Goal: Browse casually: Explore the website without a specific task or goal

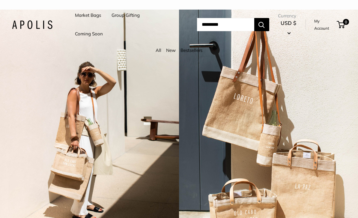
scroll to position [19, 0]
click at [76, 23] on li "Market Bags" at bounding box center [88, 15] width 26 height 19
click at [86, 15] on link "Market Bags" at bounding box center [88, 15] width 26 height 8
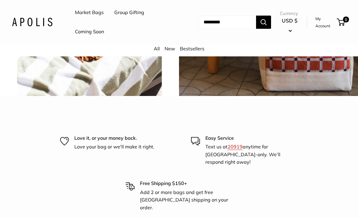
scroll to position [1303, 0]
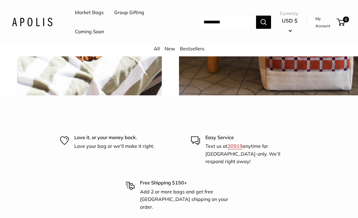
click at [91, 14] on span "Chenille sage" at bounding box center [89, 5] width 55 height 17
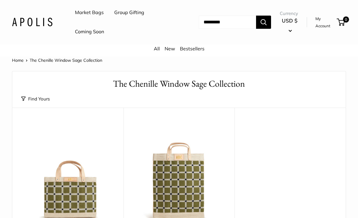
click at [156, 47] on link "All" at bounding box center [157, 49] width 6 height 6
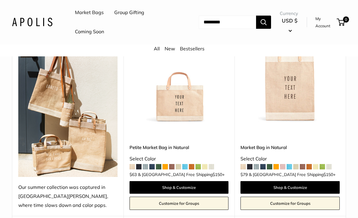
scroll to position [107, 0]
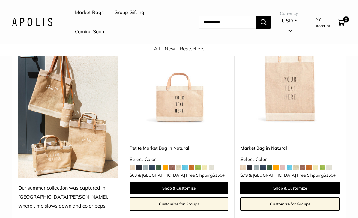
click at [173, 167] on span at bounding box center [171, 166] width 5 height 5
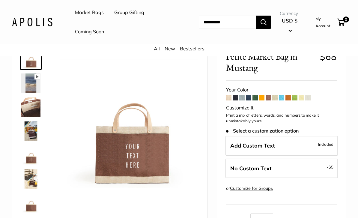
scroll to position [31, 0]
click at [239, 99] on span at bounding box center [241, 97] width 5 height 5
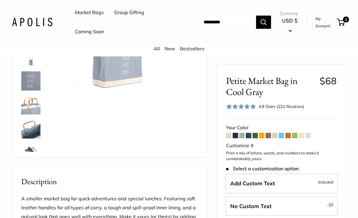
scroll to position [104, 0]
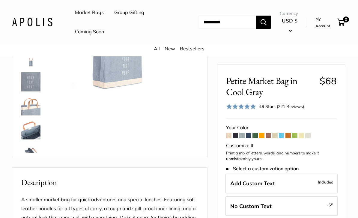
click at [254, 137] on span at bounding box center [254, 135] width 5 height 5
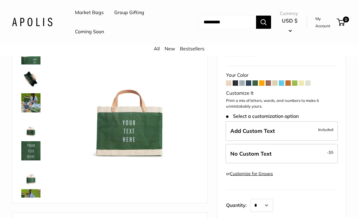
click at [275, 81] on span at bounding box center [274, 83] width 5 height 5
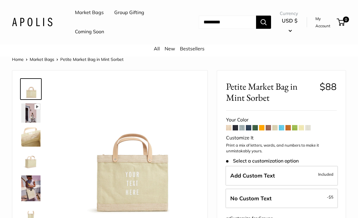
scroll to position [2, 0]
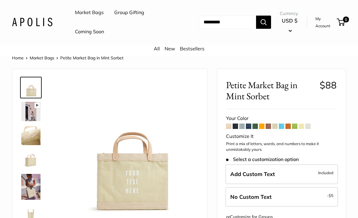
click at [310, 127] on span at bounding box center [307, 125] width 5 height 5
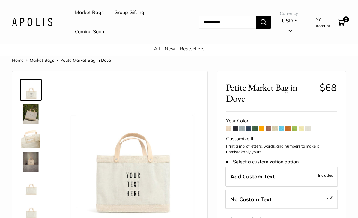
click at [155, 50] on link "All" at bounding box center [157, 49] width 6 height 6
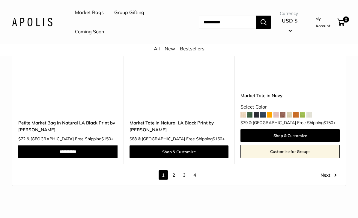
scroll to position [2988, 0]
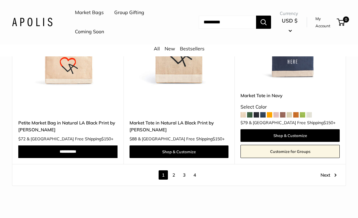
click at [173, 170] on link "2" at bounding box center [173, 174] width 9 height 9
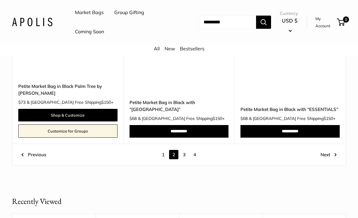
scroll to position [2874, 0]
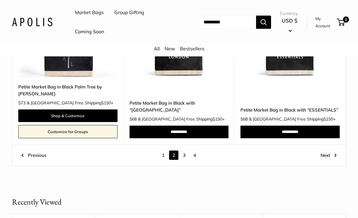
click at [185, 150] on link "3" at bounding box center [183, 154] width 9 height 9
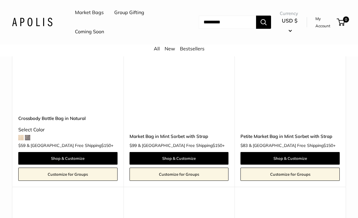
scroll to position [1920, 0]
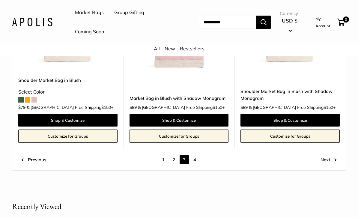
click at [197, 155] on link "4" at bounding box center [194, 159] width 9 height 9
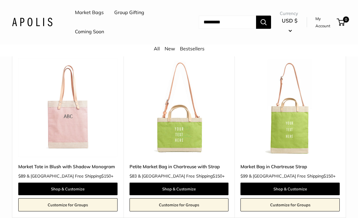
scroll to position [73, 0]
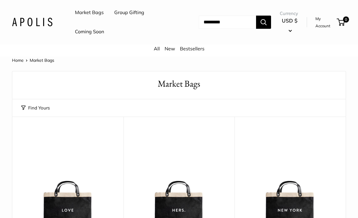
click at [87, 31] on link "Coming Soon" at bounding box center [89, 31] width 29 height 9
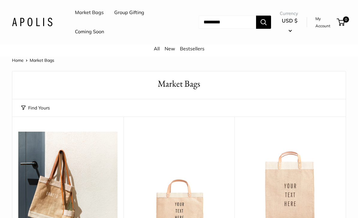
click at [171, 47] on link "New" at bounding box center [169, 49] width 10 height 6
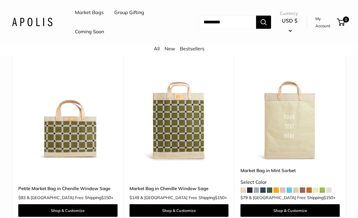
scroll to position [1798, 0]
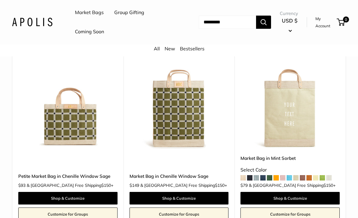
click at [59, 134] on img at bounding box center [67, 99] width 99 height 99
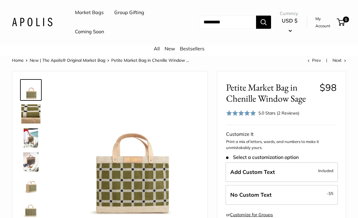
click at [29, 140] on img at bounding box center [30, 137] width 19 height 19
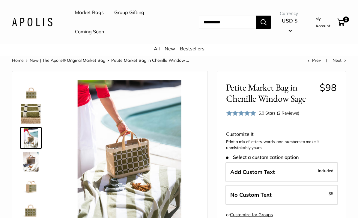
click at [26, 167] on img at bounding box center [30, 161] width 19 height 19
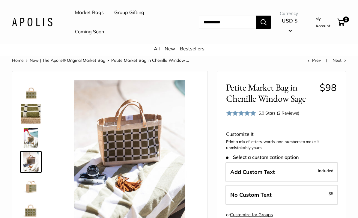
click at [26, 190] on img at bounding box center [30, 185] width 19 height 19
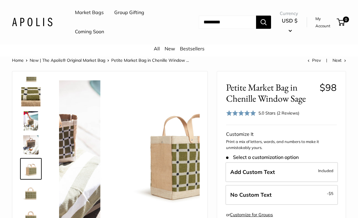
scroll to position [19, 0]
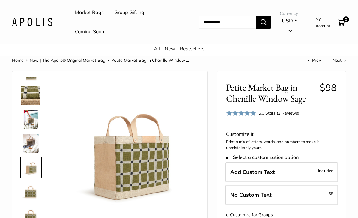
click at [23, 196] on img at bounding box center [30, 191] width 19 height 19
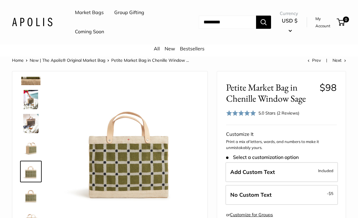
scroll to position [38, 0]
click at [26, 195] on img at bounding box center [30, 195] width 19 height 19
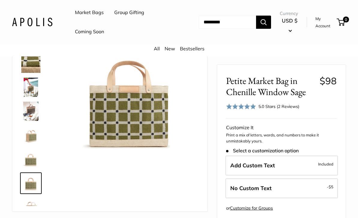
scroll to position [49, 0]
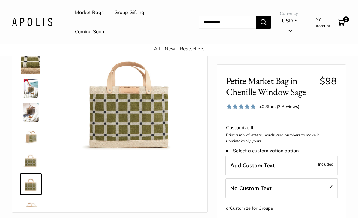
click at [27, 87] on img at bounding box center [30, 88] width 19 height 19
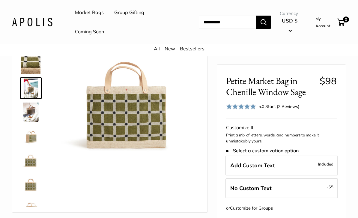
scroll to position [50, 0]
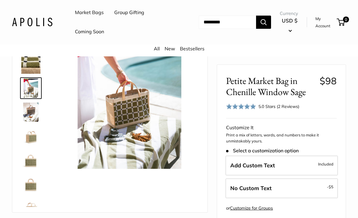
click at [22, 108] on img at bounding box center [30, 111] width 19 height 19
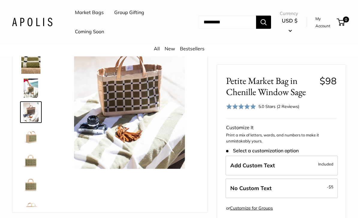
click at [31, 65] on img at bounding box center [30, 64] width 19 height 19
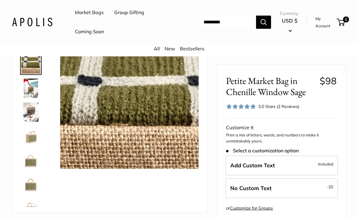
click at [29, 88] on img at bounding box center [30, 87] width 19 height 19
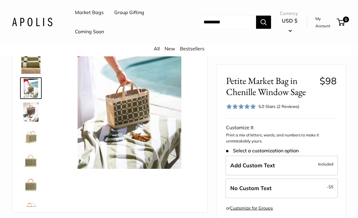
click at [28, 109] on img at bounding box center [30, 111] width 19 height 19
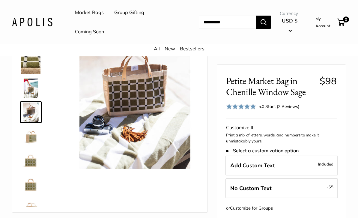
click at [29, 139] on img at bounding box center [30, 135] width 19 height 19
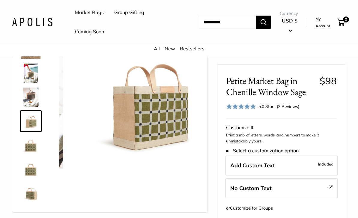
scroll to position [19, 0]
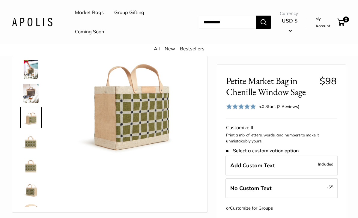
click at [29, 144] on img at bounding box center [30, 141] width 19 height 19
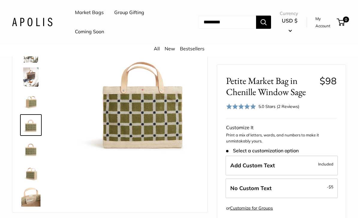
scroll to position [38, 0]
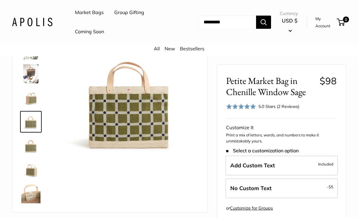
click at [24, 147] on img at bounding box center [30, 145] width 19 height 19
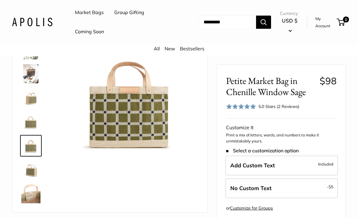
click at [27, 167] on img at bounding box center [30, 169] width 19 height 19
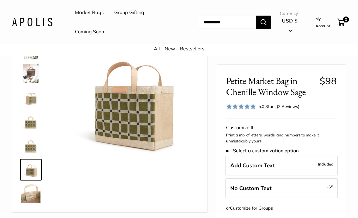
click at [27, 194] on img at bounding box center [30, 193] width 19 height 19
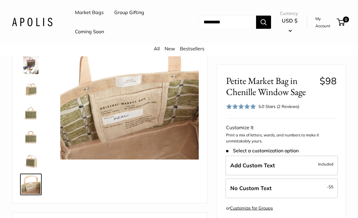
scroll to position [0, 0]
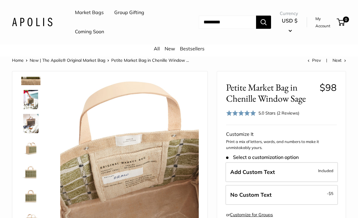
click at [28, 96] on img at bounding box center [30, 99] width 19 height 19
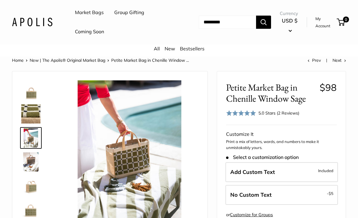
click at [27, 94] on img at bounding box center [30, 89] width 19 height 19
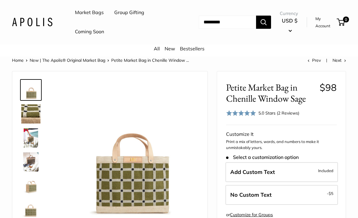
click at [28, 114] on img at bounding box center [30, 113] width 19 height 19
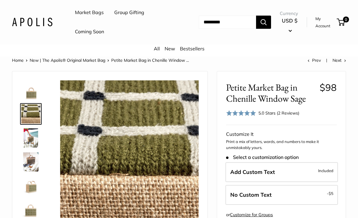
click at [28, 133] on img at bounding box center [30, 137] width 19 height 19
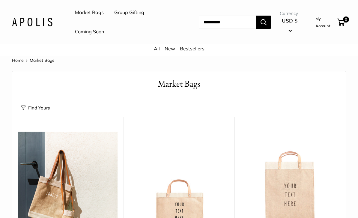
click at [130, 12] on link "Group Gifting" at bounding box center [129, 12] width 30 height 9
